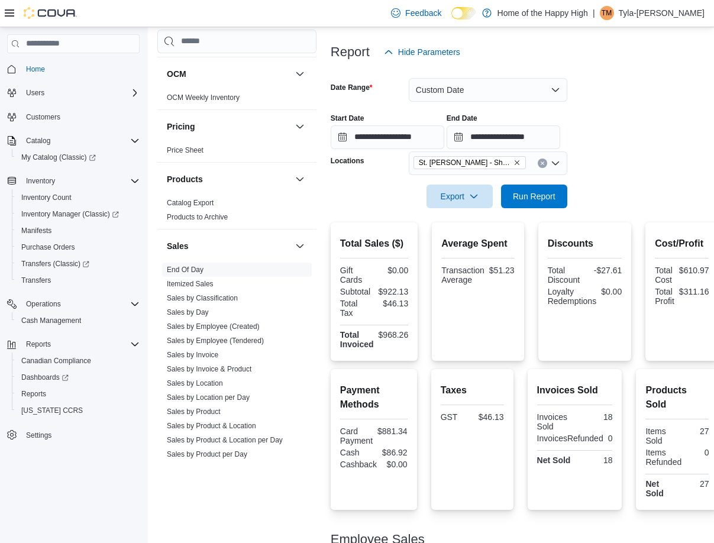
scroll to position [108, 0]
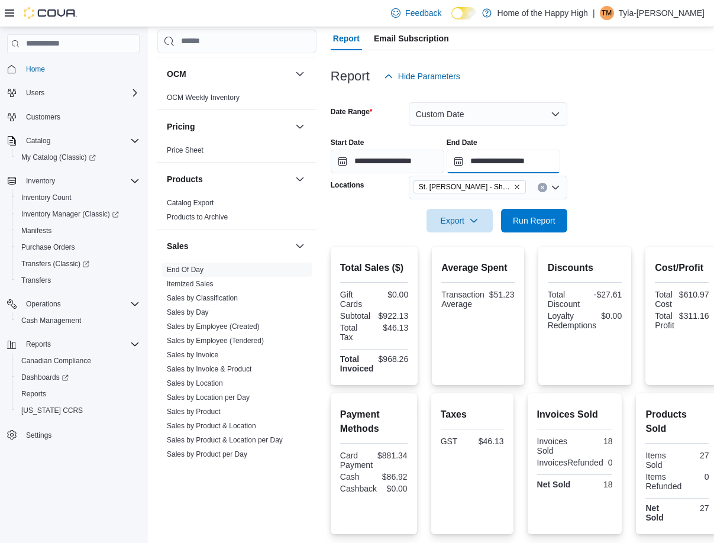
click at [515, 166] on input "**********" at bounding box center [504, 162] width 114 height 24
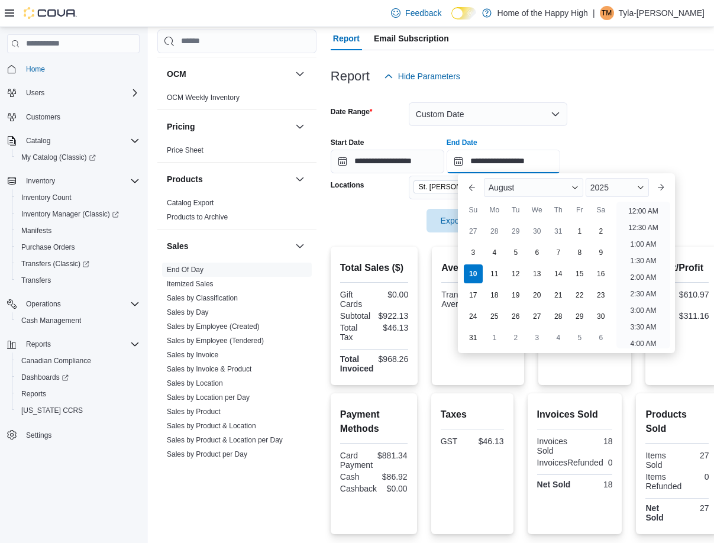
scroll to position [500, 0]
click at [635, 206] on li "3:00 PM" at bounding box center [643, 208] width 36 height 14
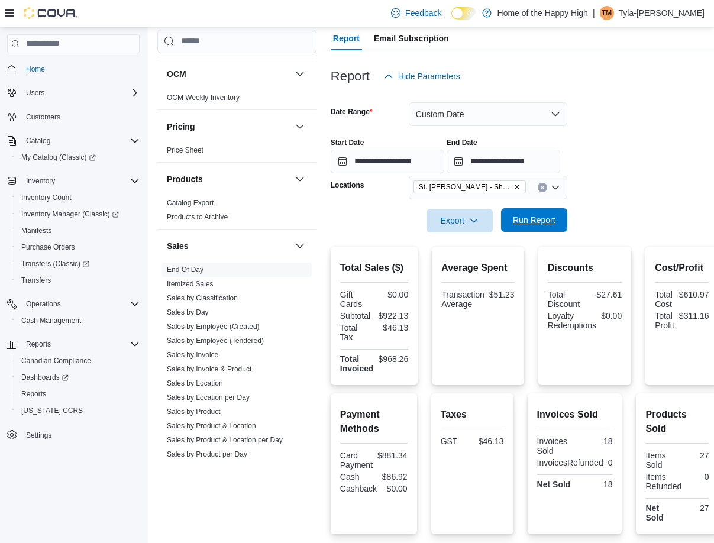
click at [531, 226] on span "Run Report" at bounding box center [534, 220] width 43 height 12
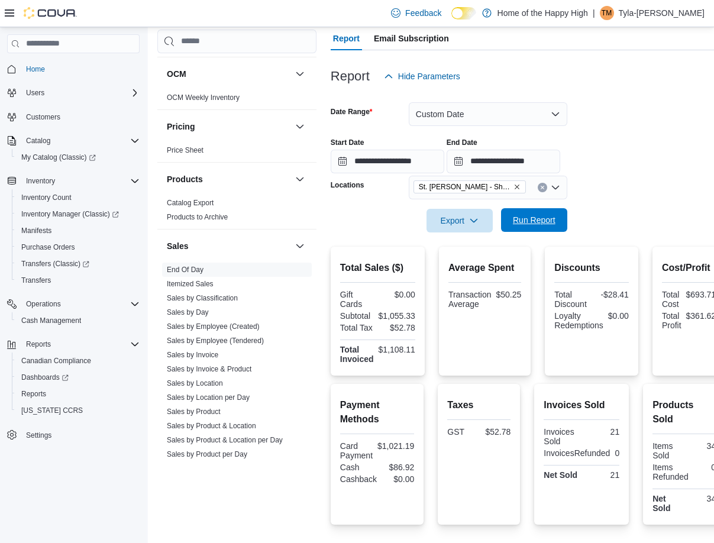
click at [549, 218] on span "Run Report" at bounding box center [534, 220] width 43 height 12
click at [539, 163] on input "**********" at bounding box center [504, 162] width 114 height 24
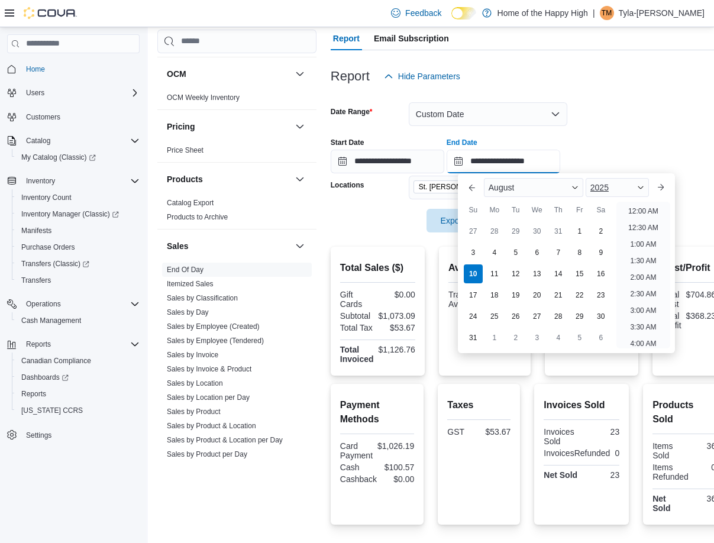
scroll to position [534, 0]
click at [625, 205] on li "4:00 PM" at bounding box center [643, 208] width 36 height 14
type input "**********"
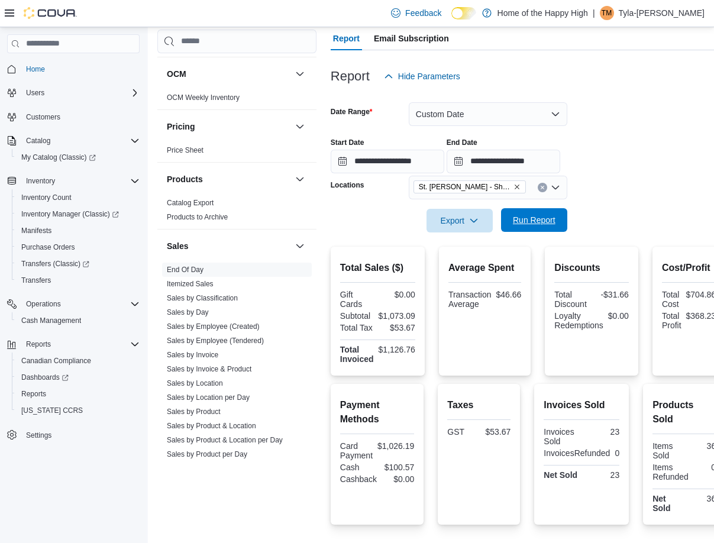
click at [525, 225] on span "Run Report" at bounding box center [534, 220] width 43 height 12
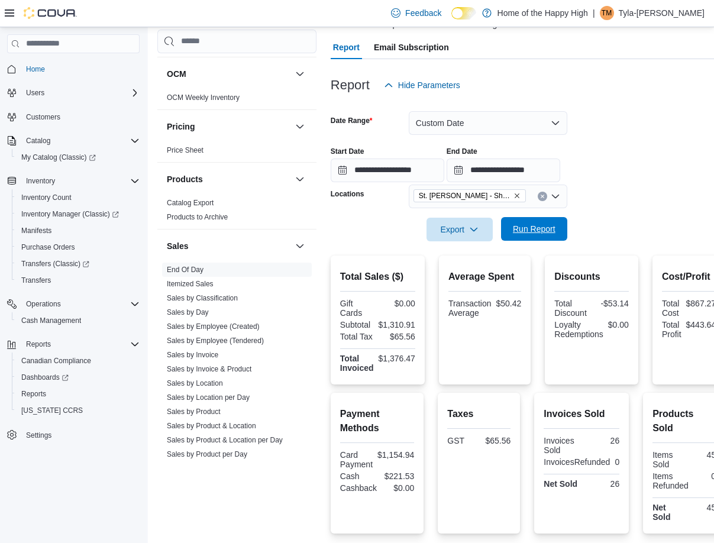
scroll to position [99, 0]
click at [536, 223] on span "Run Report" at bounding box center [534, 230] width 52 height 24
click at [542, 231] on span "Run Report" at bounding box center [534, 230] width 43 height 12
click at [567, 222] on button "Run Report" at bounding box center [534, 230] width 66 height 24
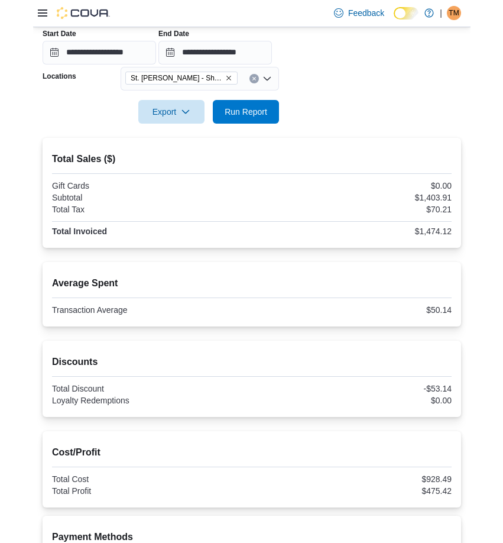
scroll to position [160, 0]
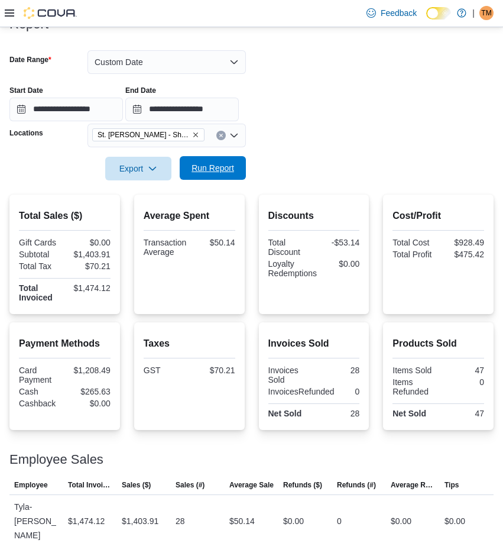
click at [221, 160] on span "Run Report" at bounding box center [213, 168] width 52 height 24
click at [211, 170] on span "Run Report" at bounding box center [213, 168] width 43 height 12
